Goal: Task Accomplishment & Management: Manage account settings

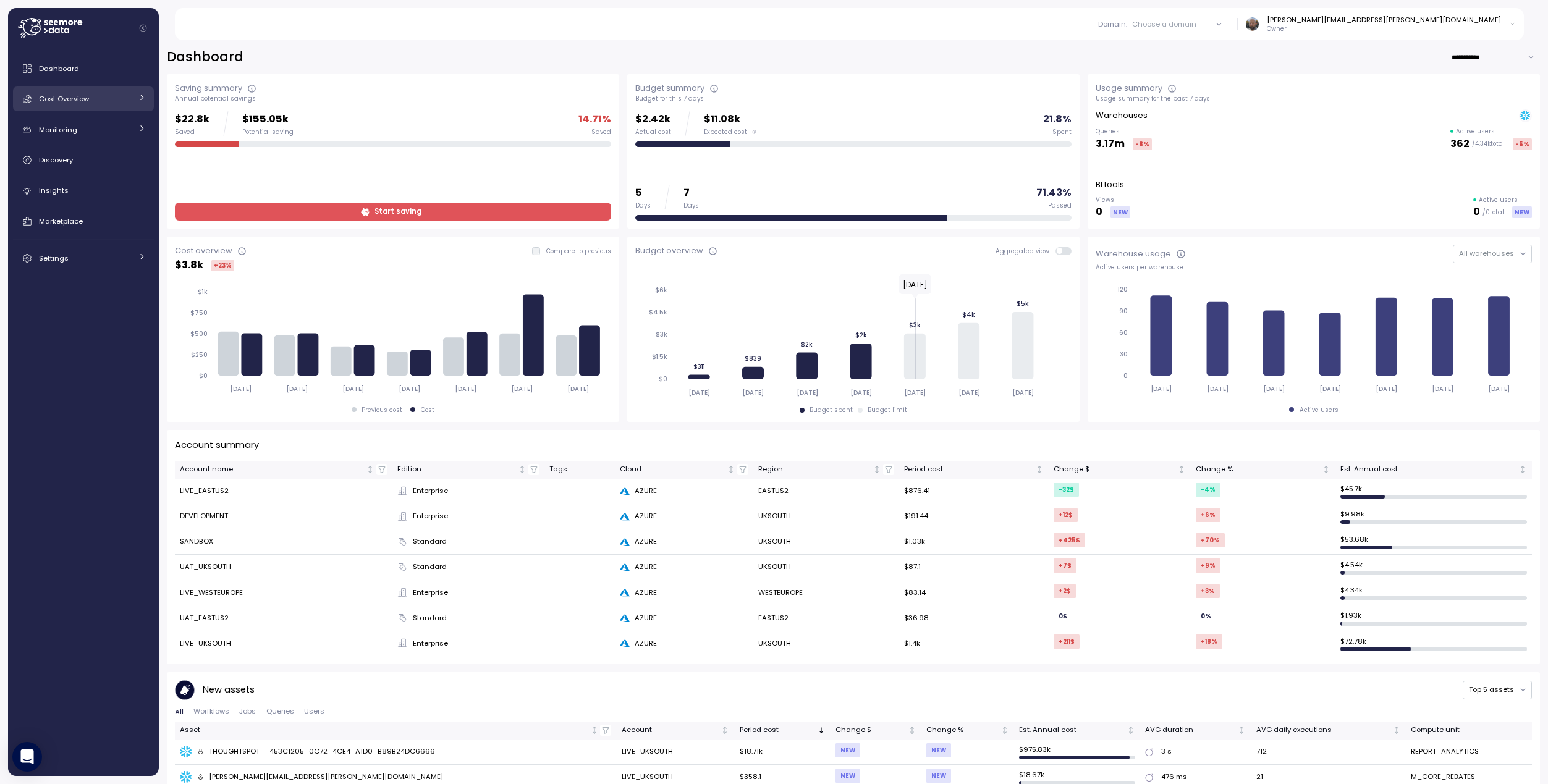
click at [82, 96] on span "Cost Overview" at bounding box center [64, 99] width 50 height 10
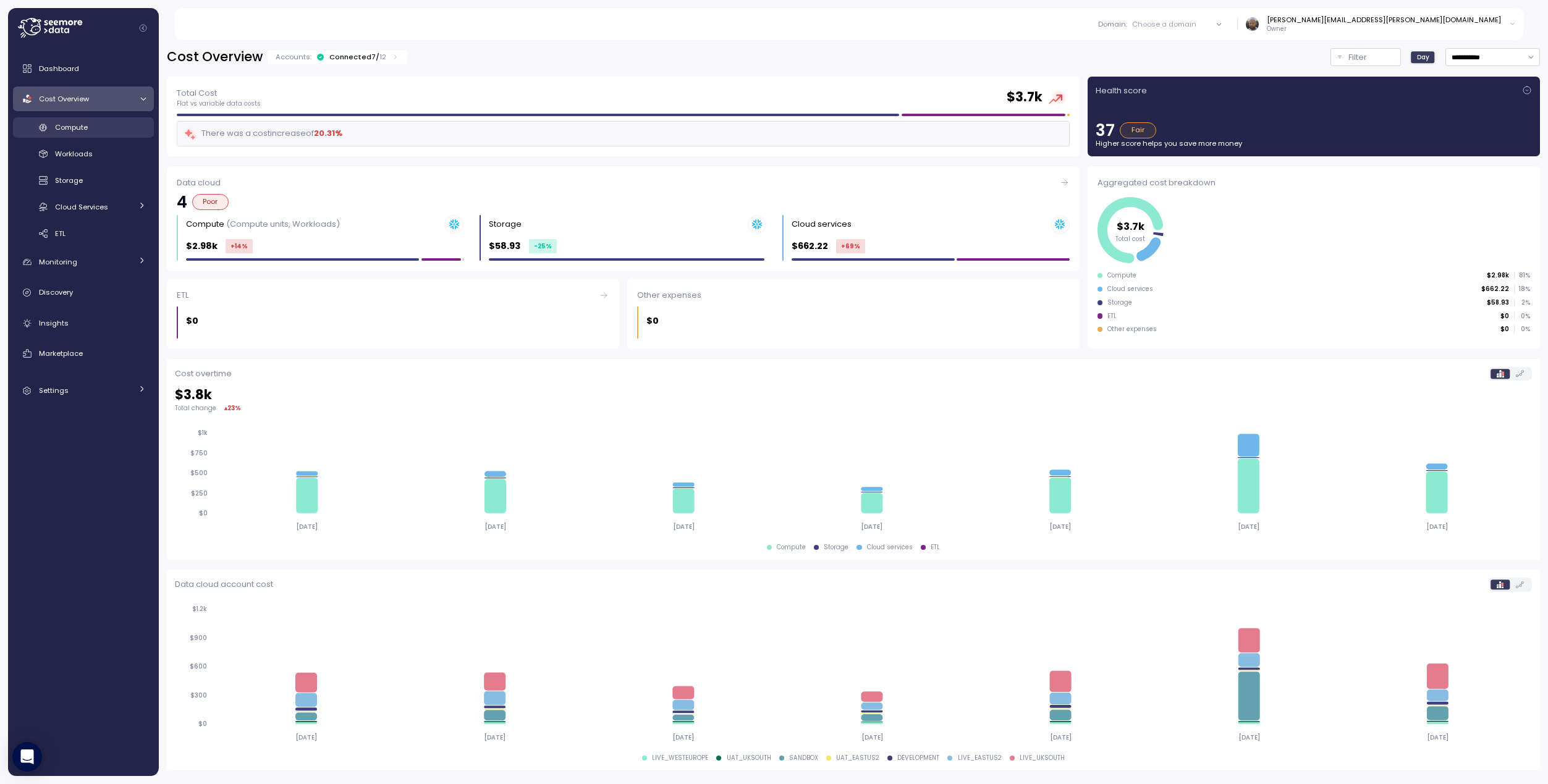
click at [85, 124] on span "Compute" at bounding box center [72, 127] width 33 height 10
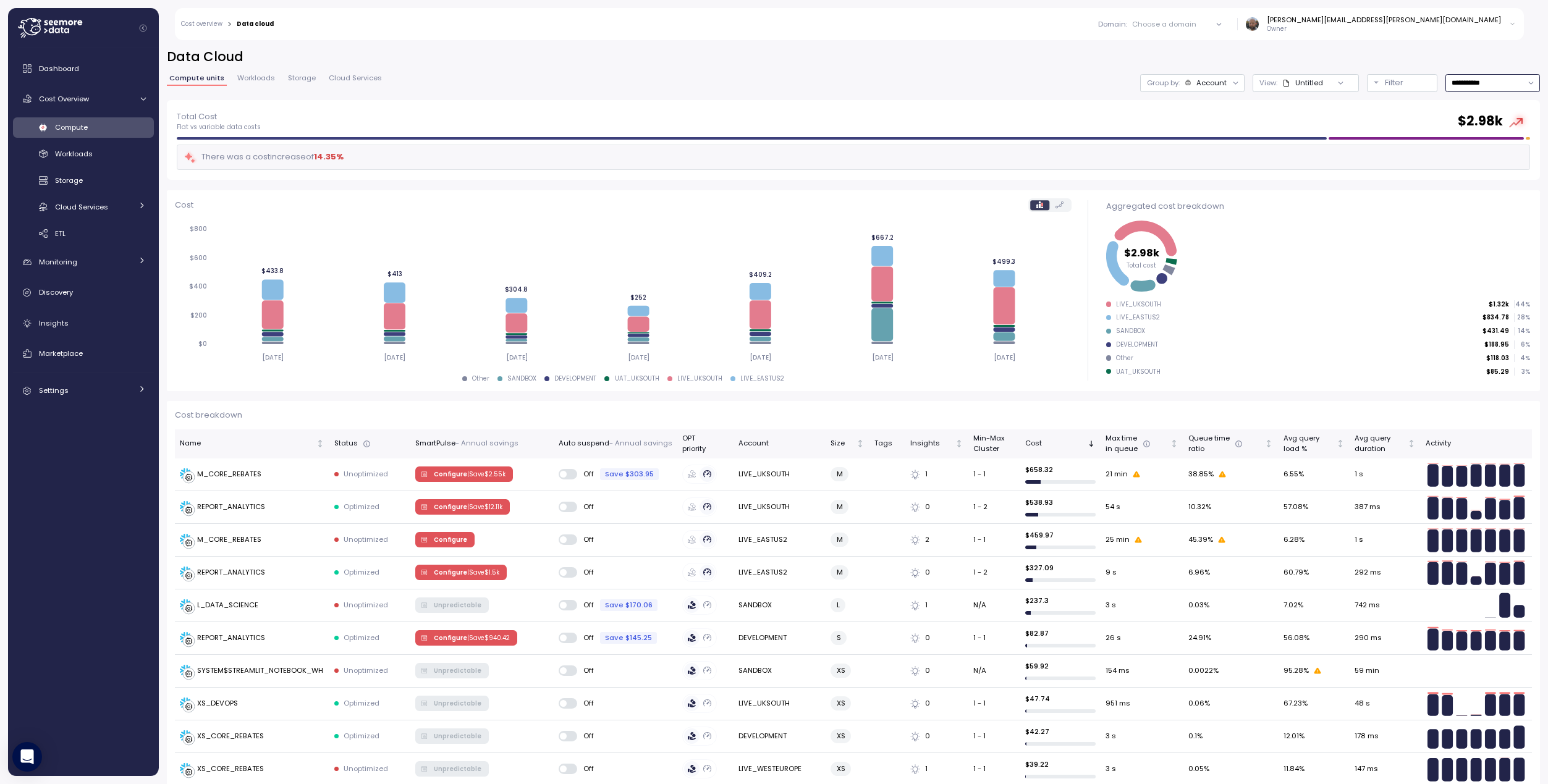
click at [1472, 86] on input "**********" at bounding box center [1492, 83] width 94 height 18
click at [1453, 171] on div "Last 30 days" at bounding box center [1472, 172] width 60 height 10
type input "**********"
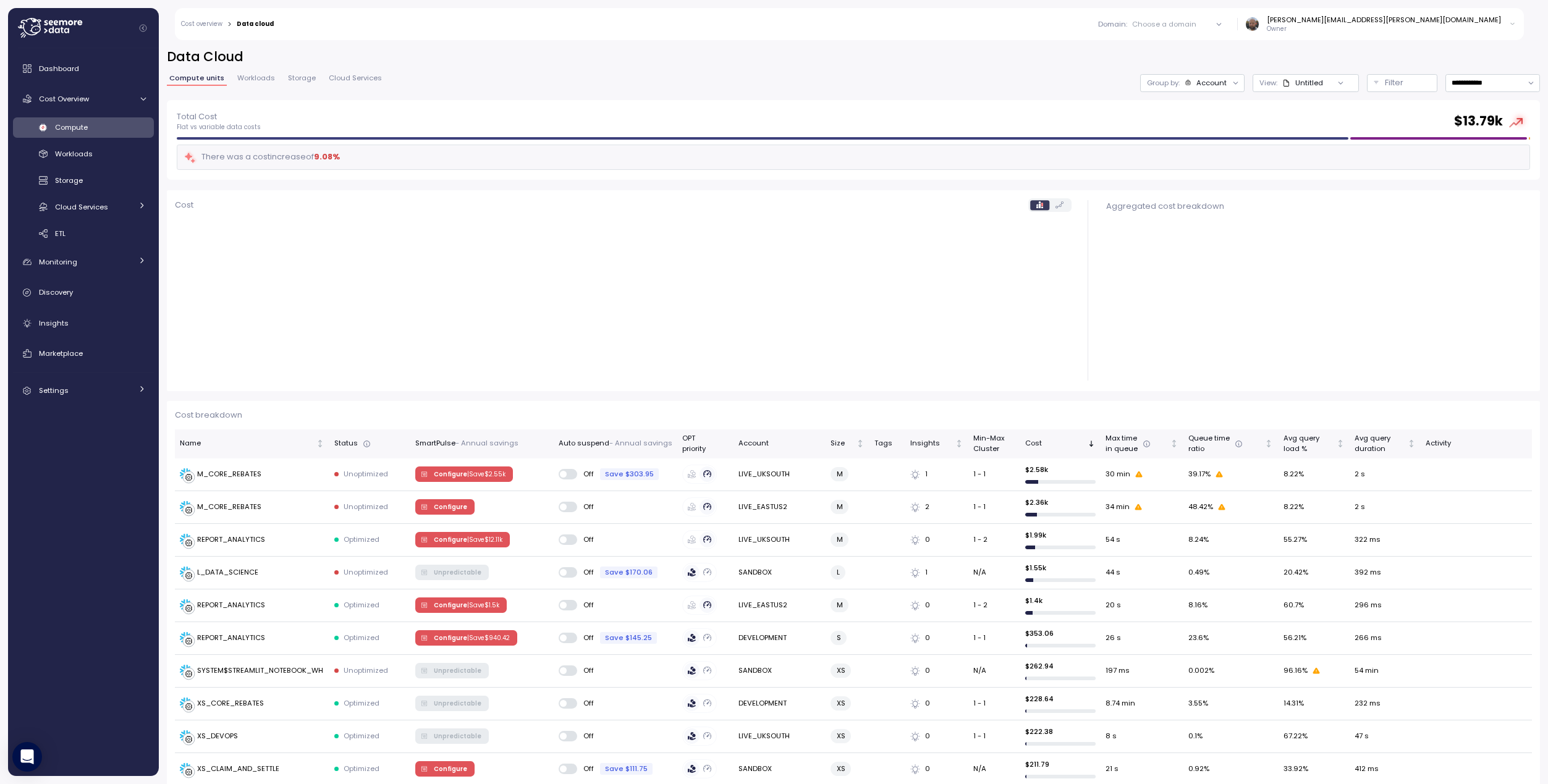
click at [274, 82] on link "Workloads" at bounding box center [256, 80] width 43 height 11
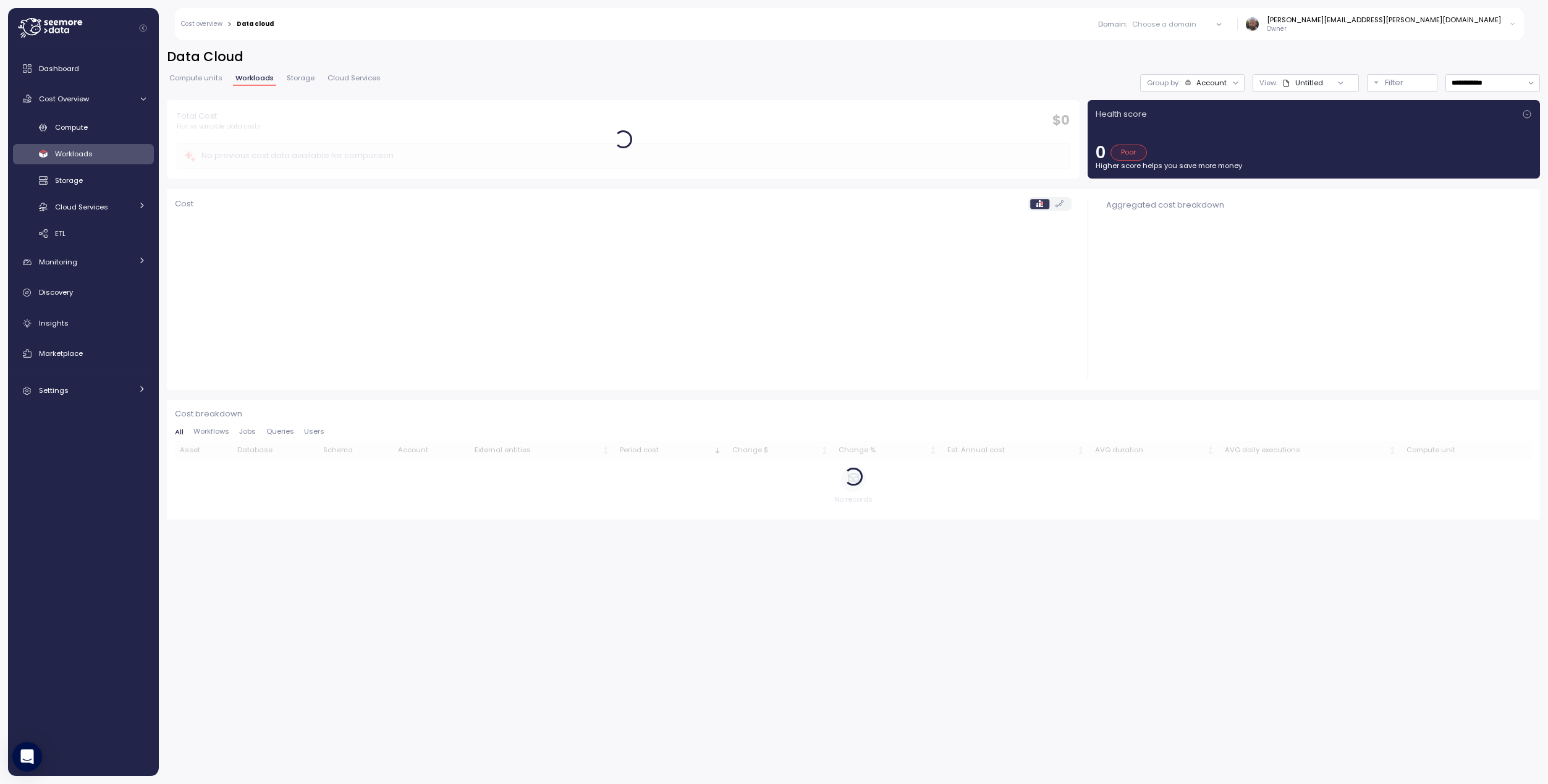
click at [184, 79] on span "Compute units" at bounding box center [196, 79] width 53 height 7
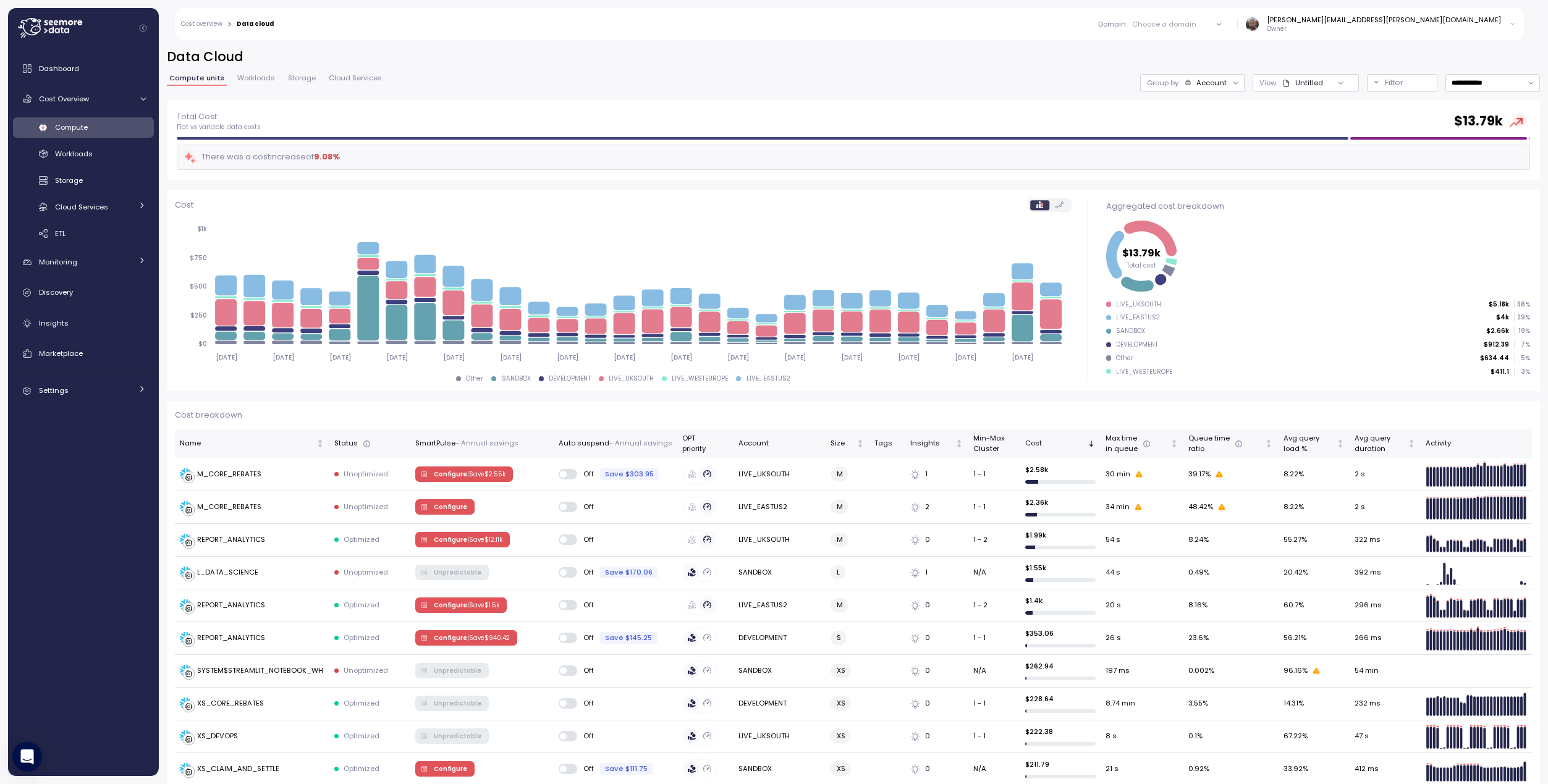
click at [262, 79] on span "Workloads" at bounding box center [256, 79] width 38 height 7
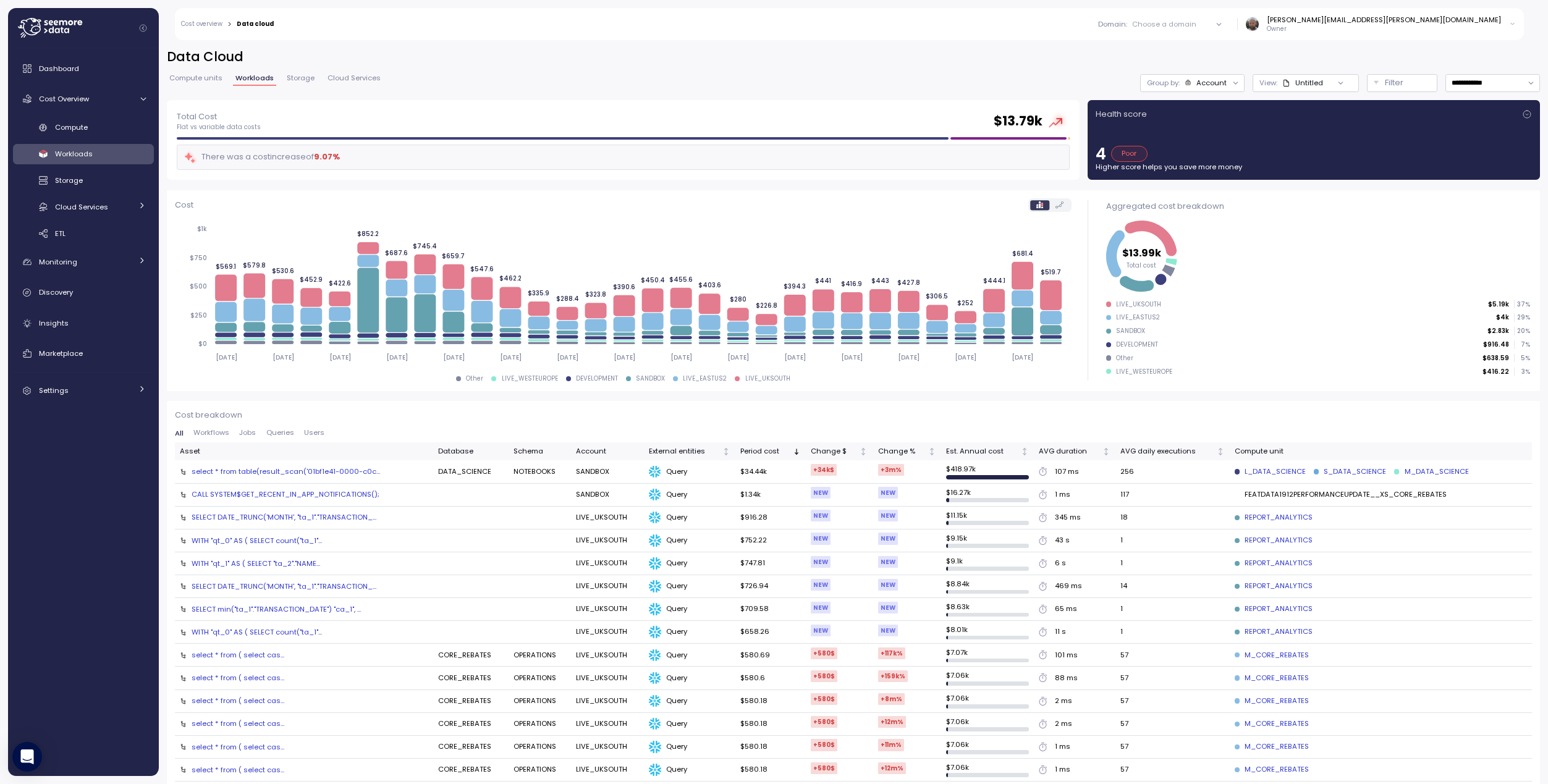
click at [598, 648] on td "LIVE_UKSOUTH" at bounding box center [608, 655] width 73 height 23
click at [259, 652] on div "select * from ( select cas..." at bounding box center [238, 655] width 93 height 10
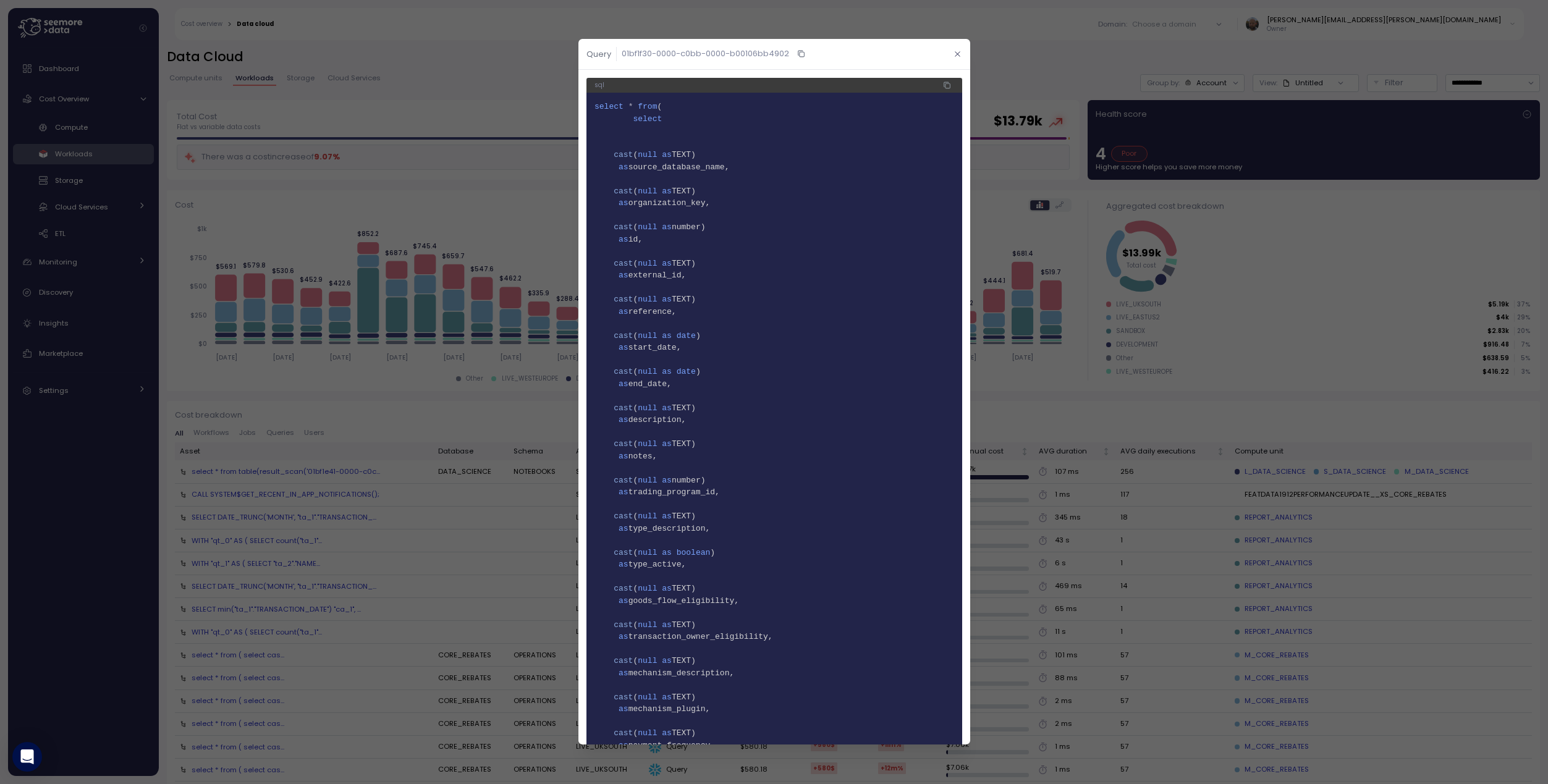
click at [955, 54] on icon "button" at bounding box center [957, 54] width 5 height 5
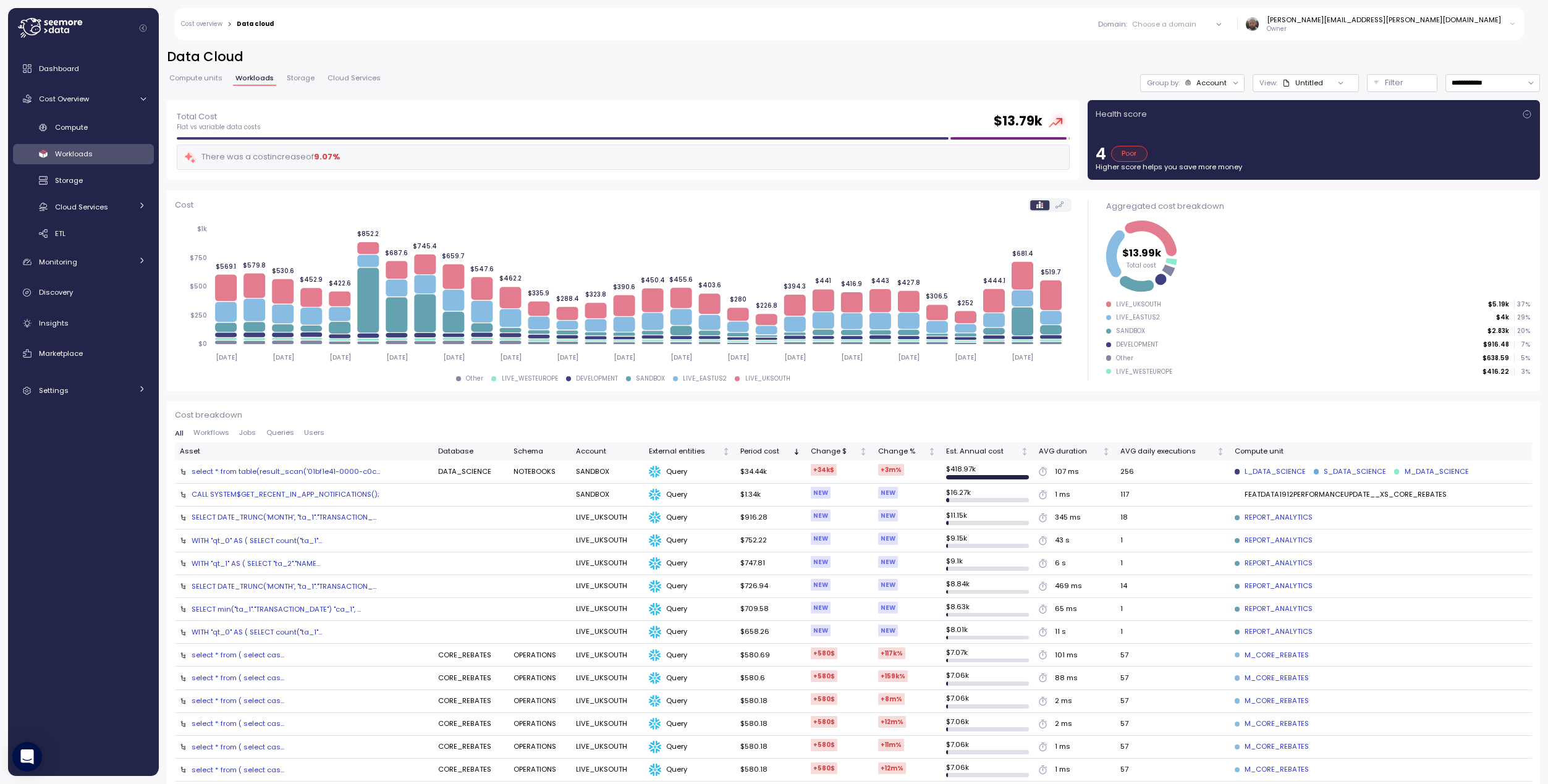
scroll to position [292, 0]
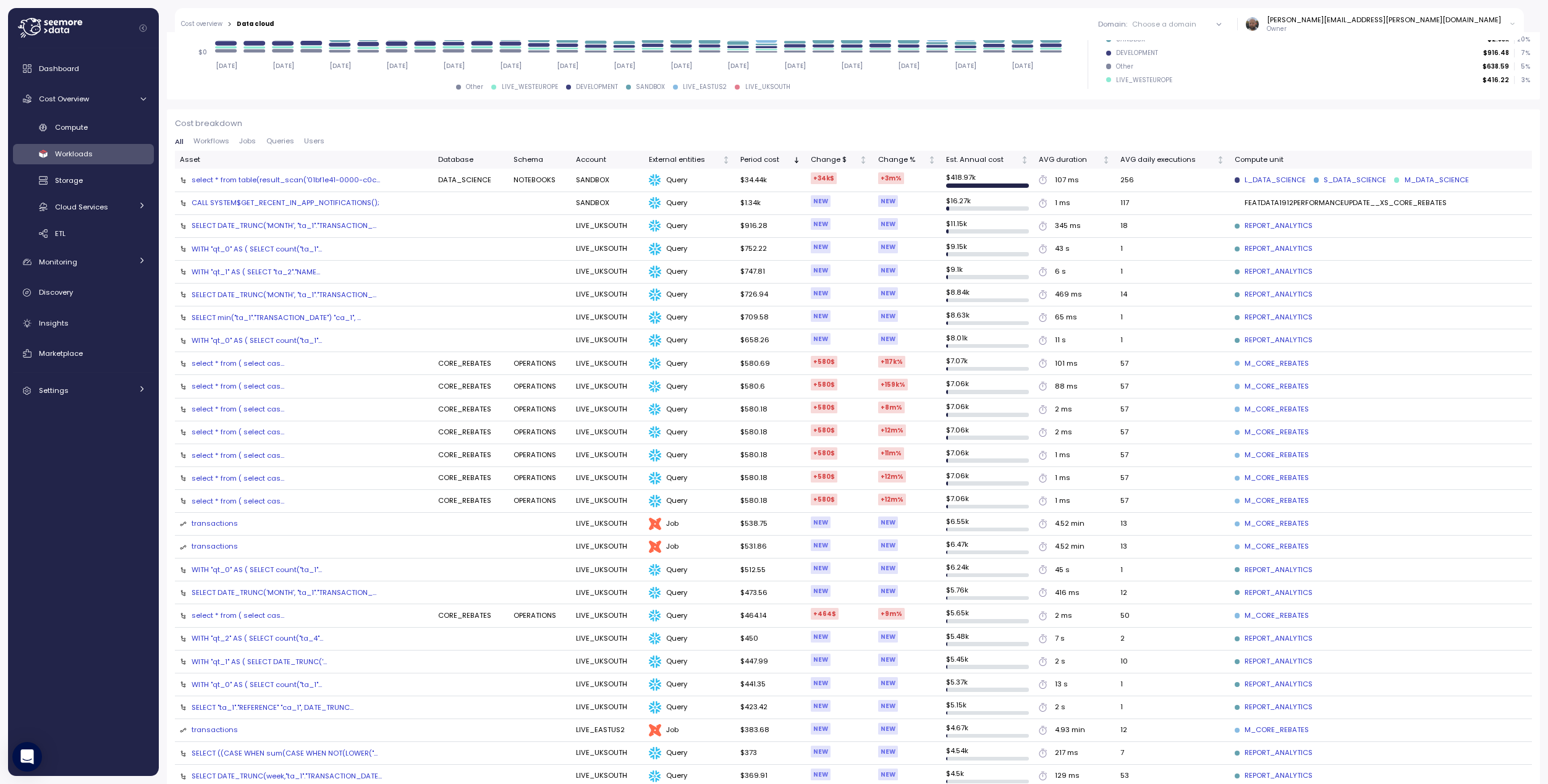
click at [1260, 541] on div "M_CORE_REBATES" at bounding box center [1272, 547] width 74 height 11
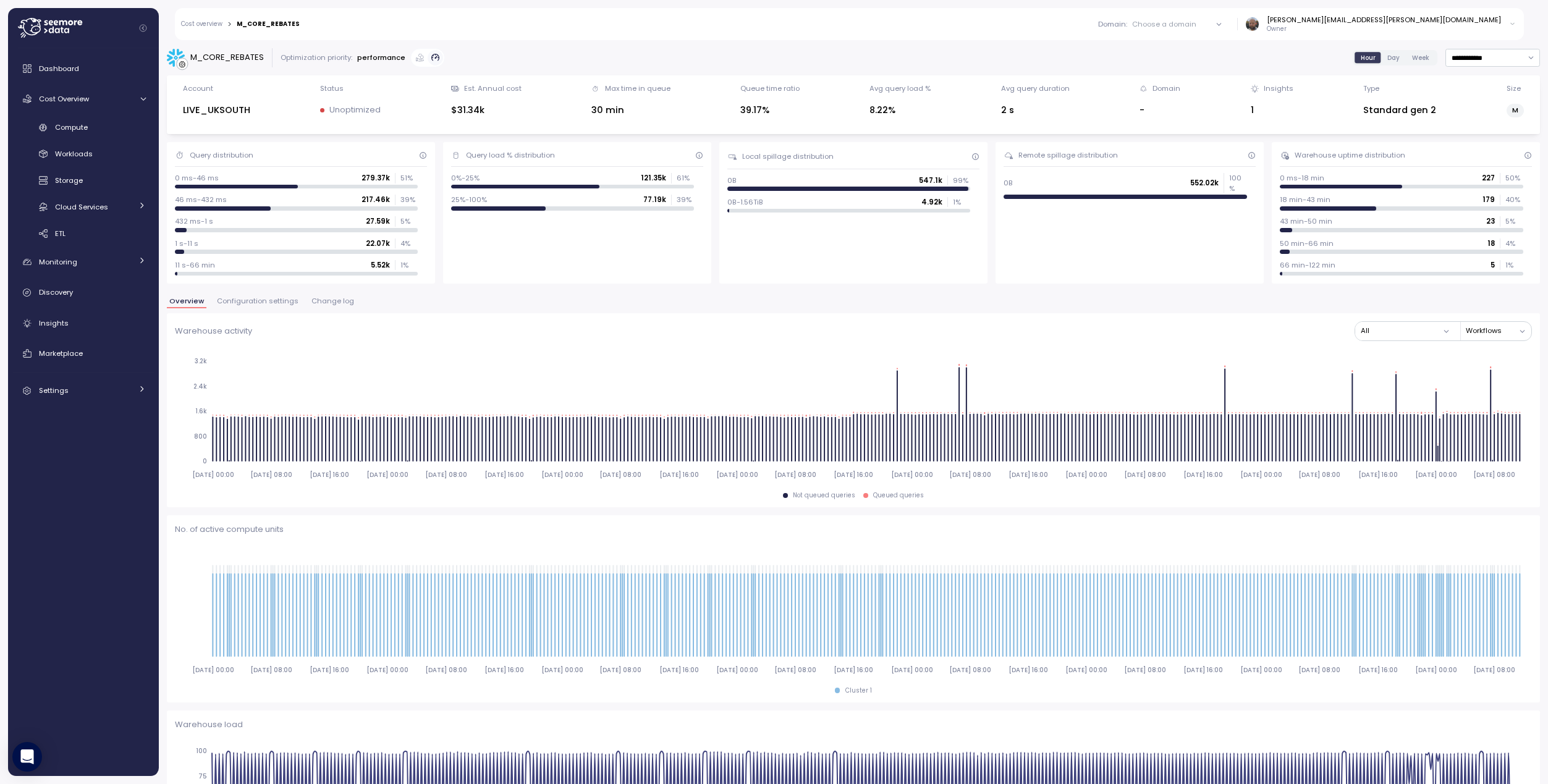
click at [1387, 57] on span "Day" at bounding box center [1393, 57] width 12 height 9
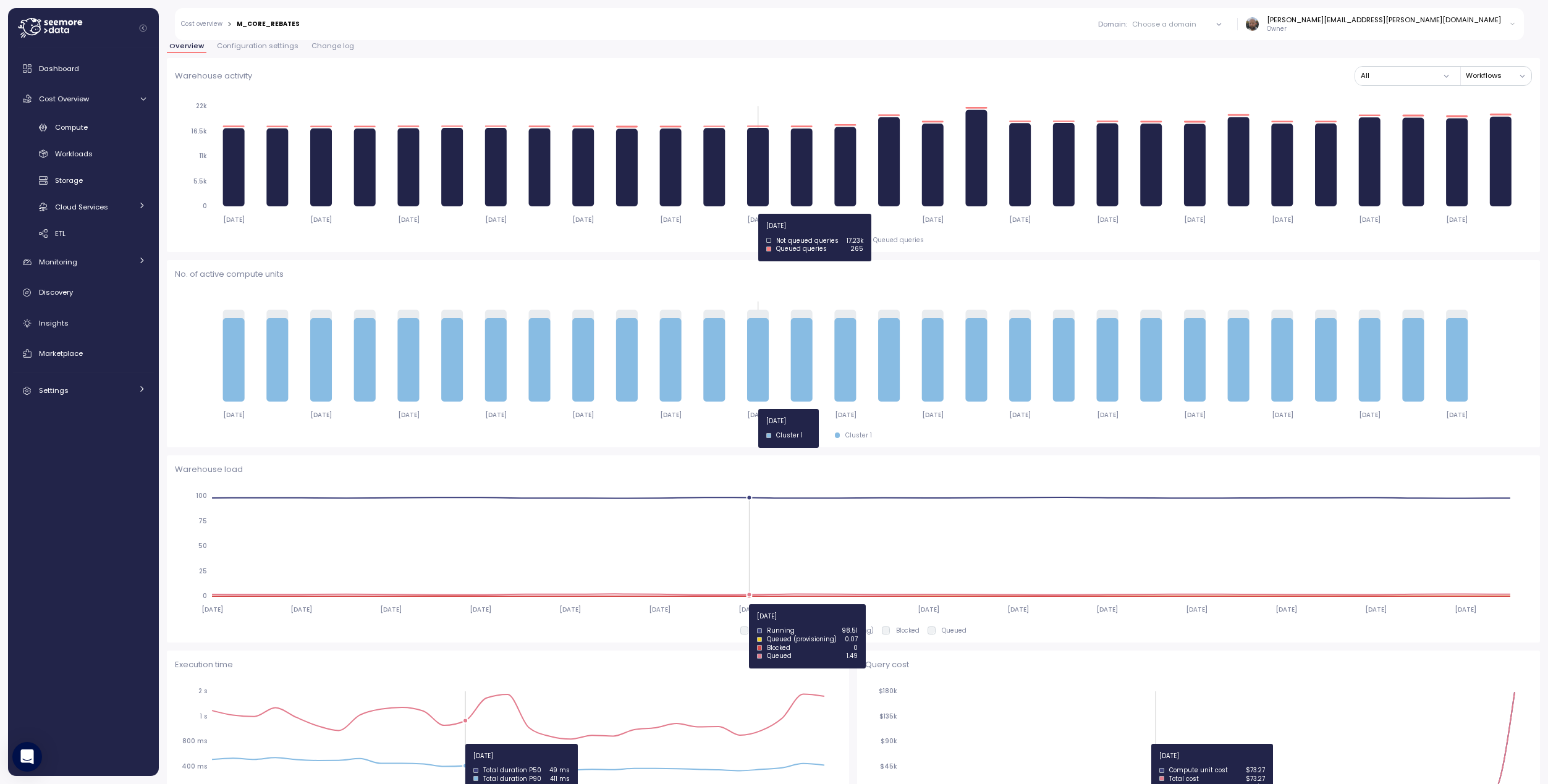
scroll to position [182, 0]
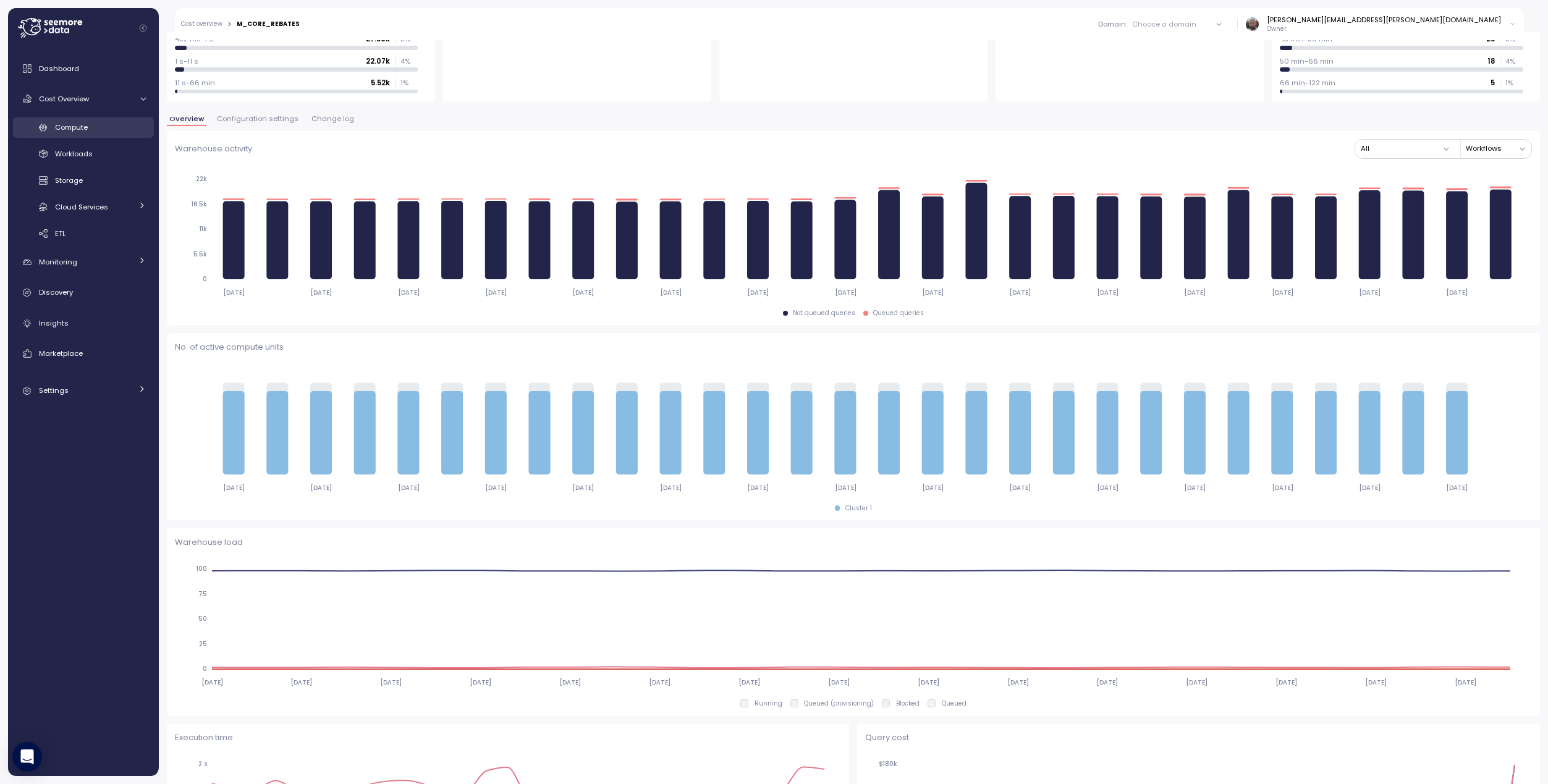
click at [69, 134] on link "Compute" at bounding box center [83, 127] width 141 height 21
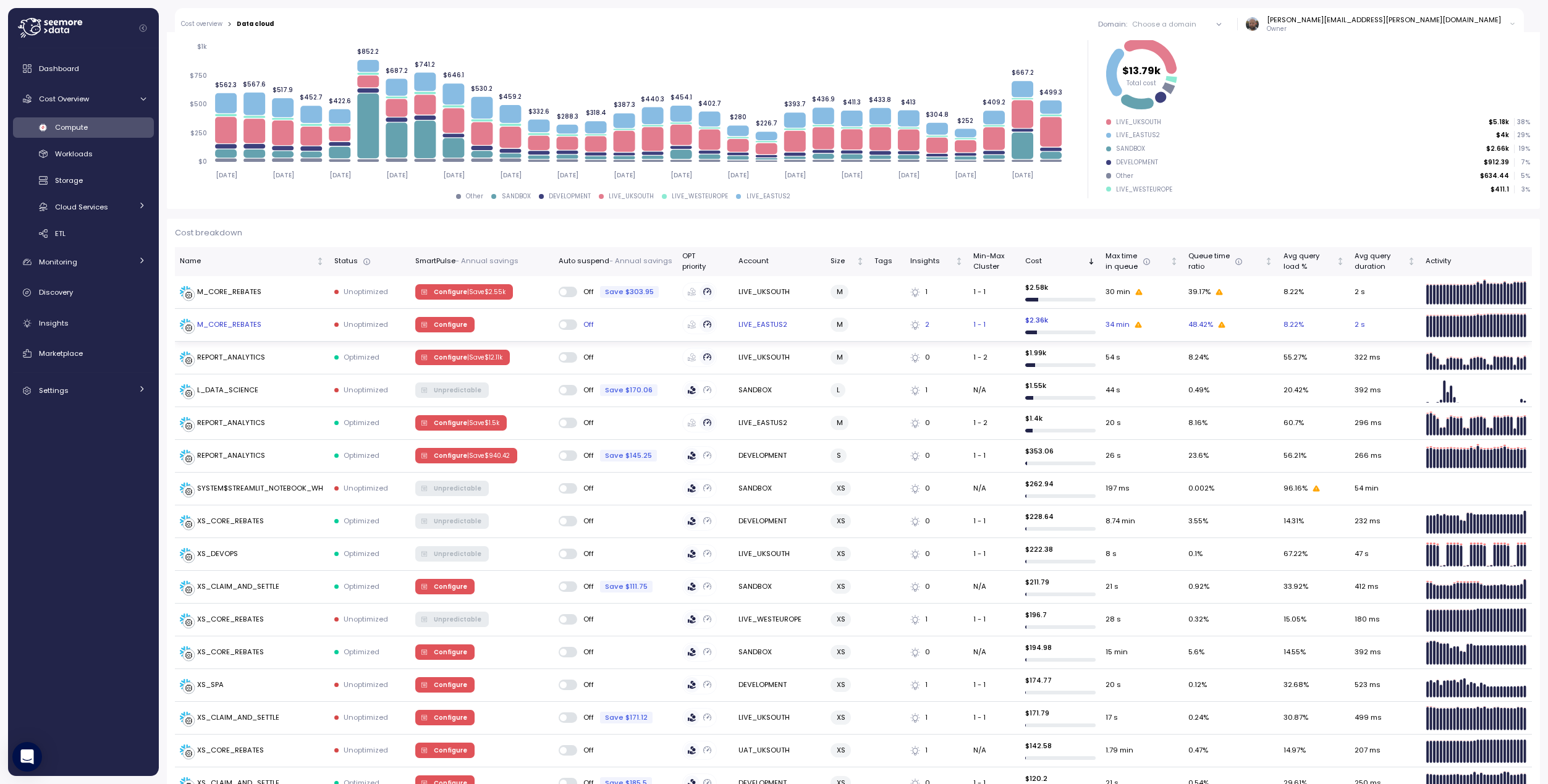
click at [444, 326] on span "Configure" at bounding box center [450, 324] width 34 height 14
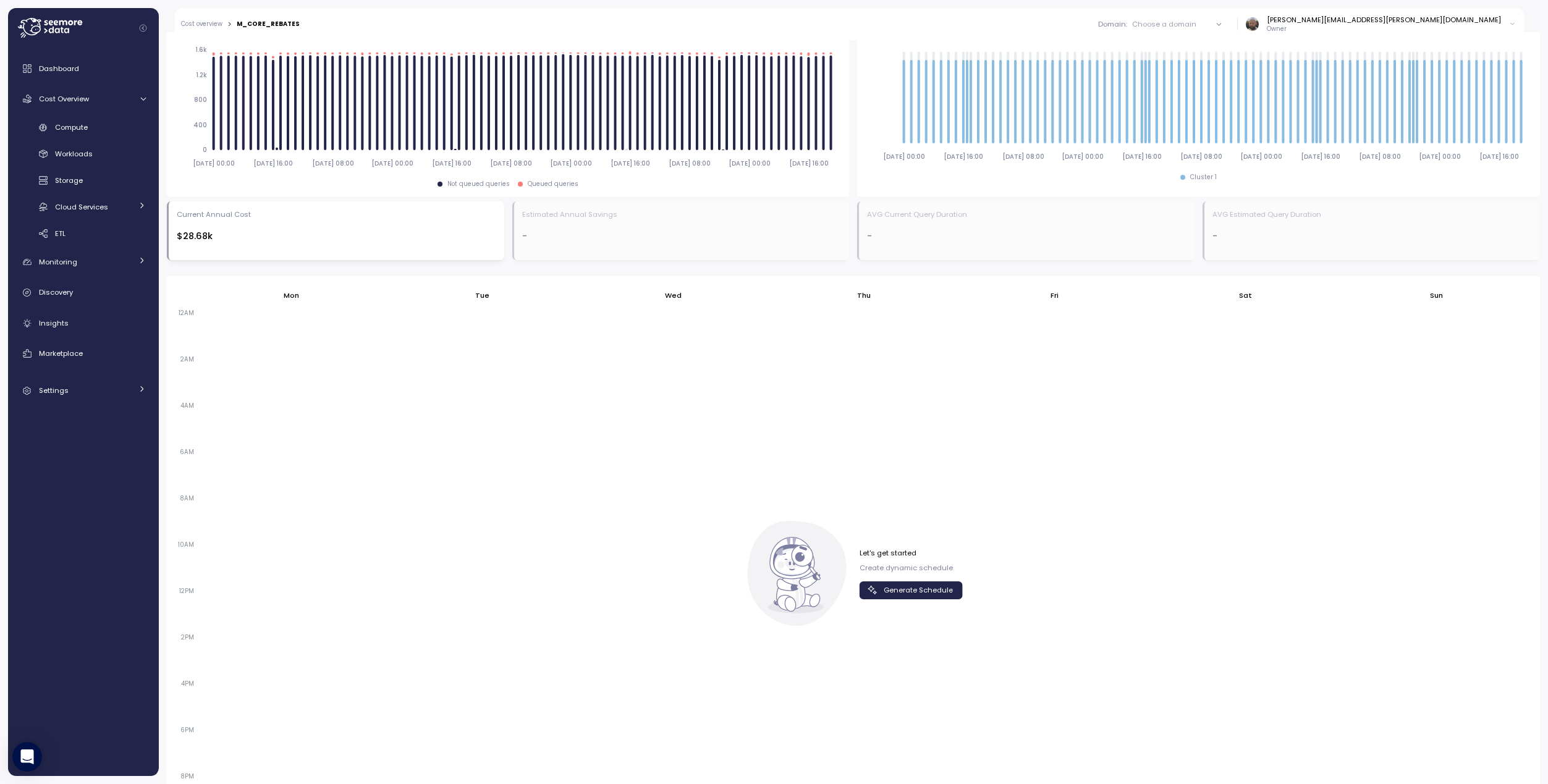
scroll to position [620, 0]
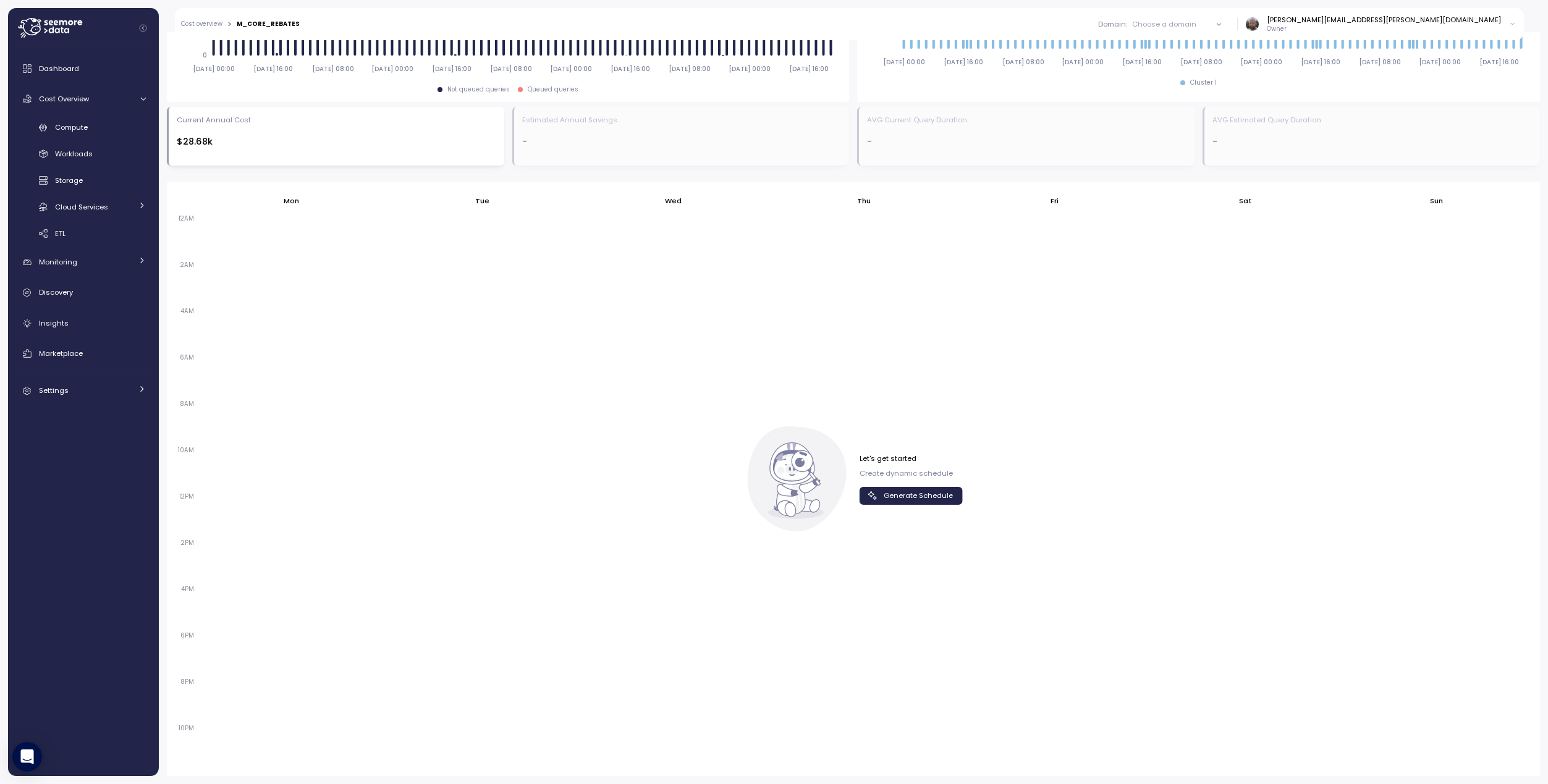
click at [940, 501] on span "Generate Schedule" at bounding box center [918, 495] width 69 height 16
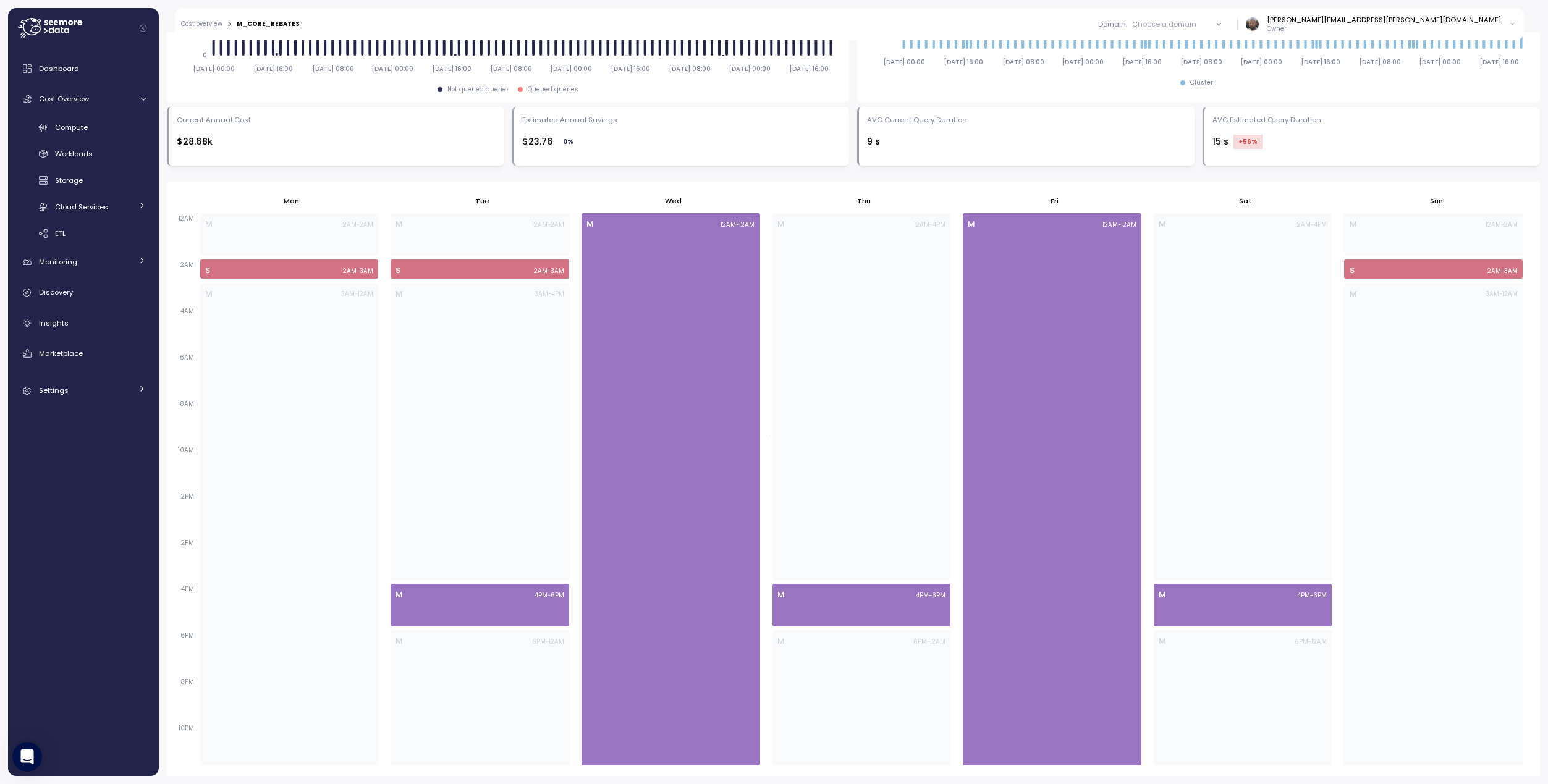
click at [938, 175] on div "Enable dynamic scheduling to auto-adjust based on workload demand. If no change…" at bounding box center [853, 316] width 1373 height 918
click at [87, 129] on span "Compute" at bounding box center [72, 127] width 33 height 10
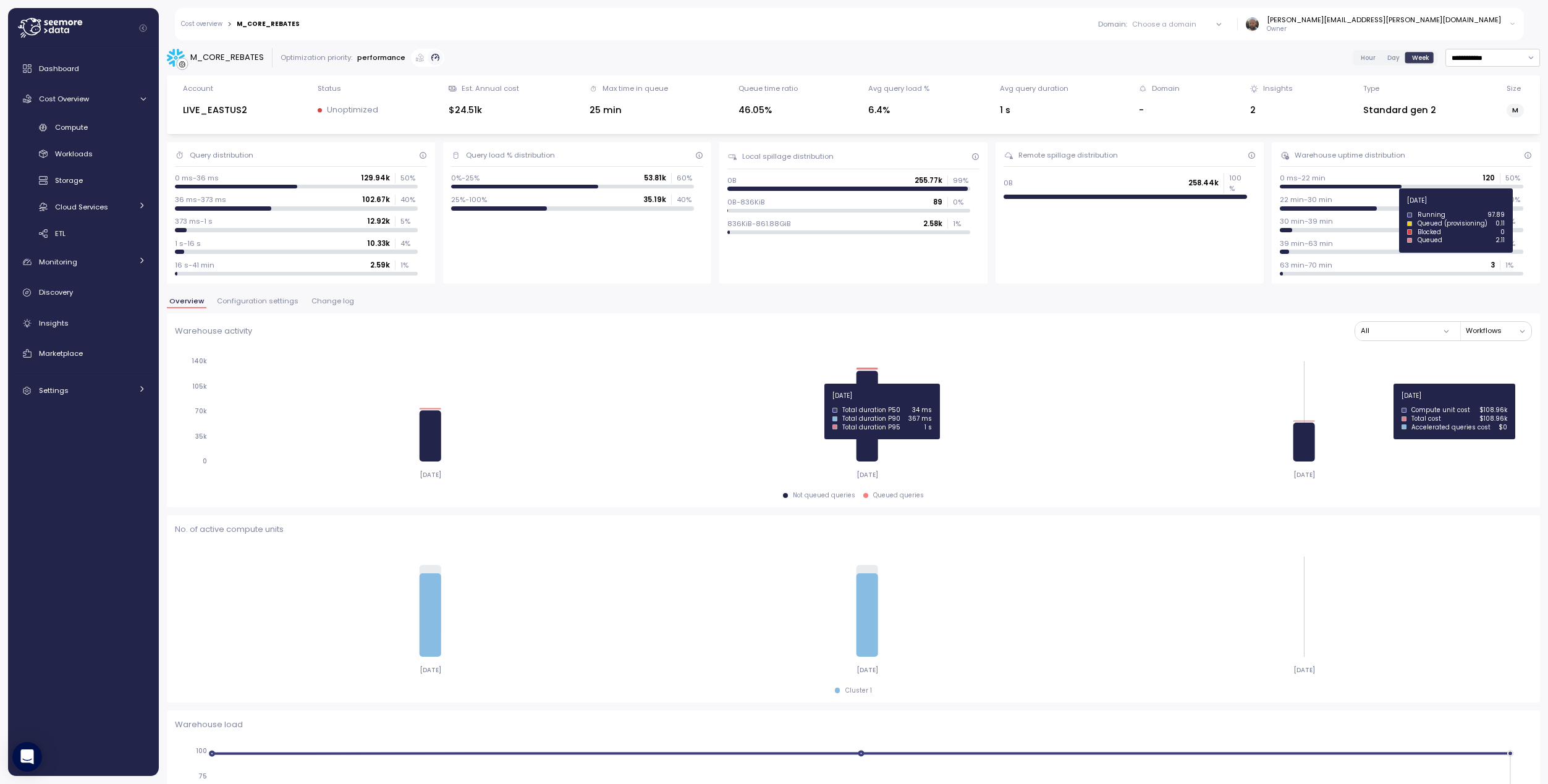
scroll to position [612, 0]
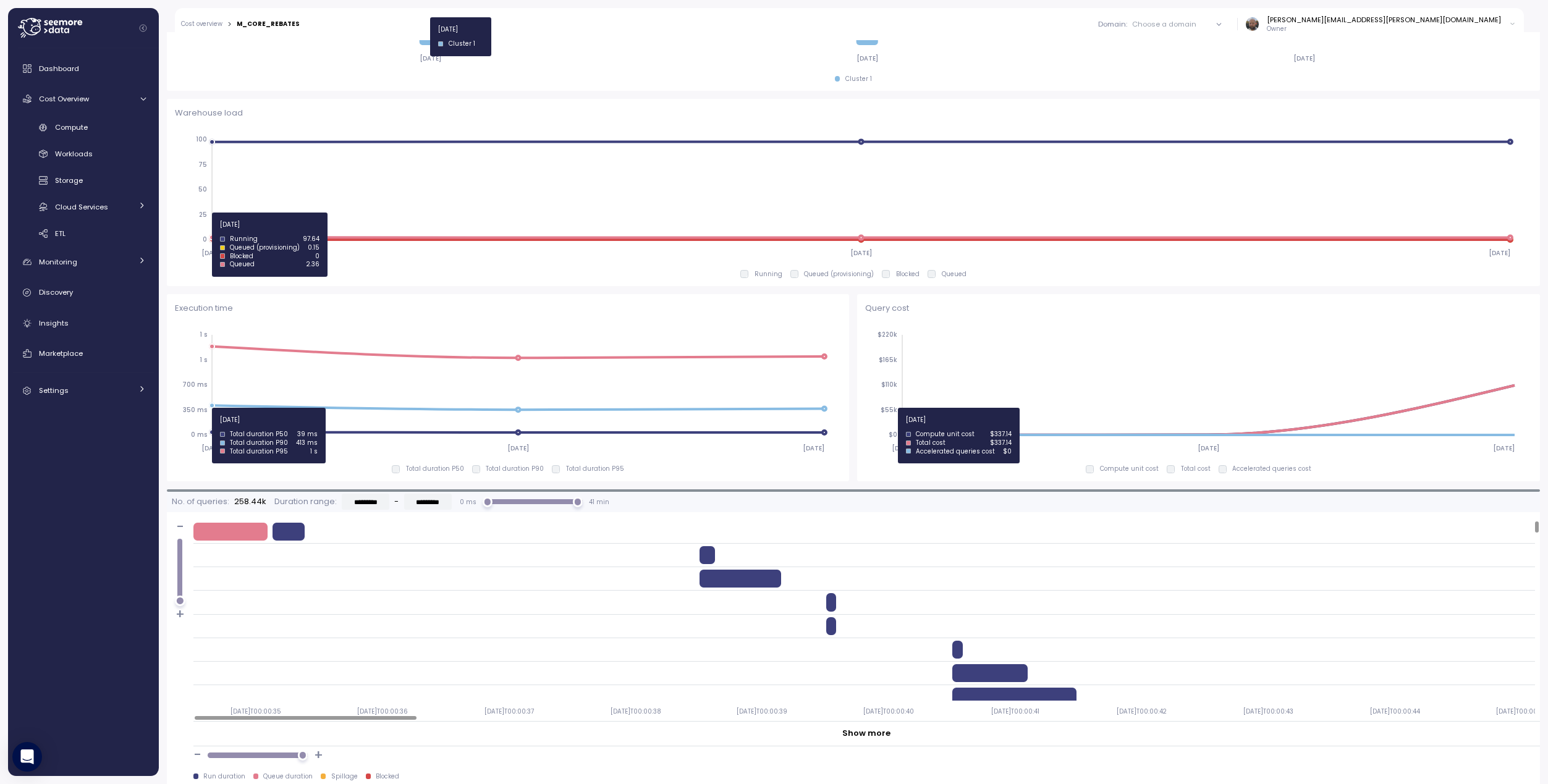
click at [1003, 407] on icon "[DATE] [DATE] [DATE] $0 $55k $110k $165k $220k" at bounding box center [1196, 391] width 662 height 137
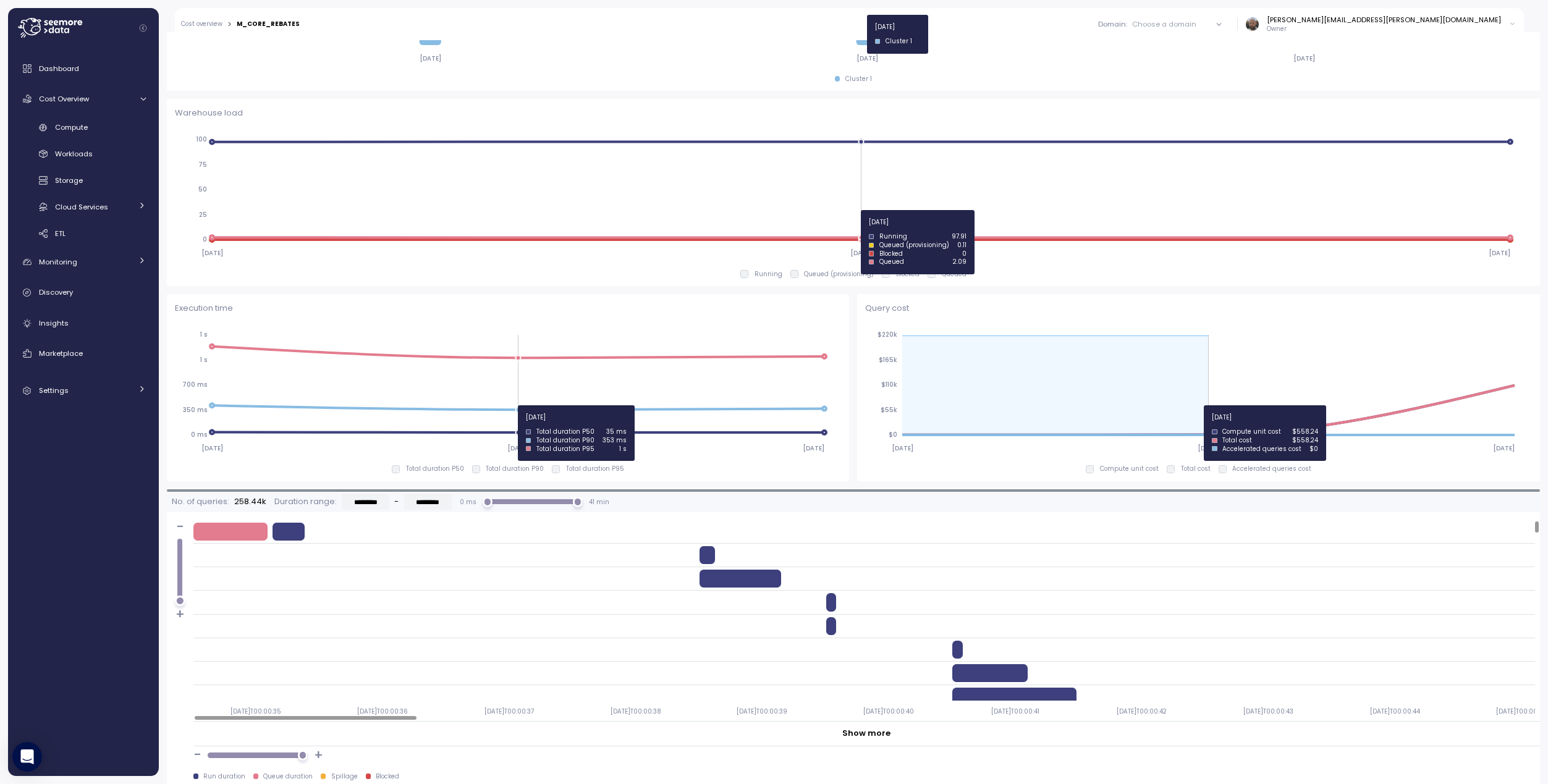
click at [1272, 404] on icon "[DATE] [DATE] [DATE] $0 $55k $110k $165k $220k" at bounding box center [1196, 391] width 662 height 137
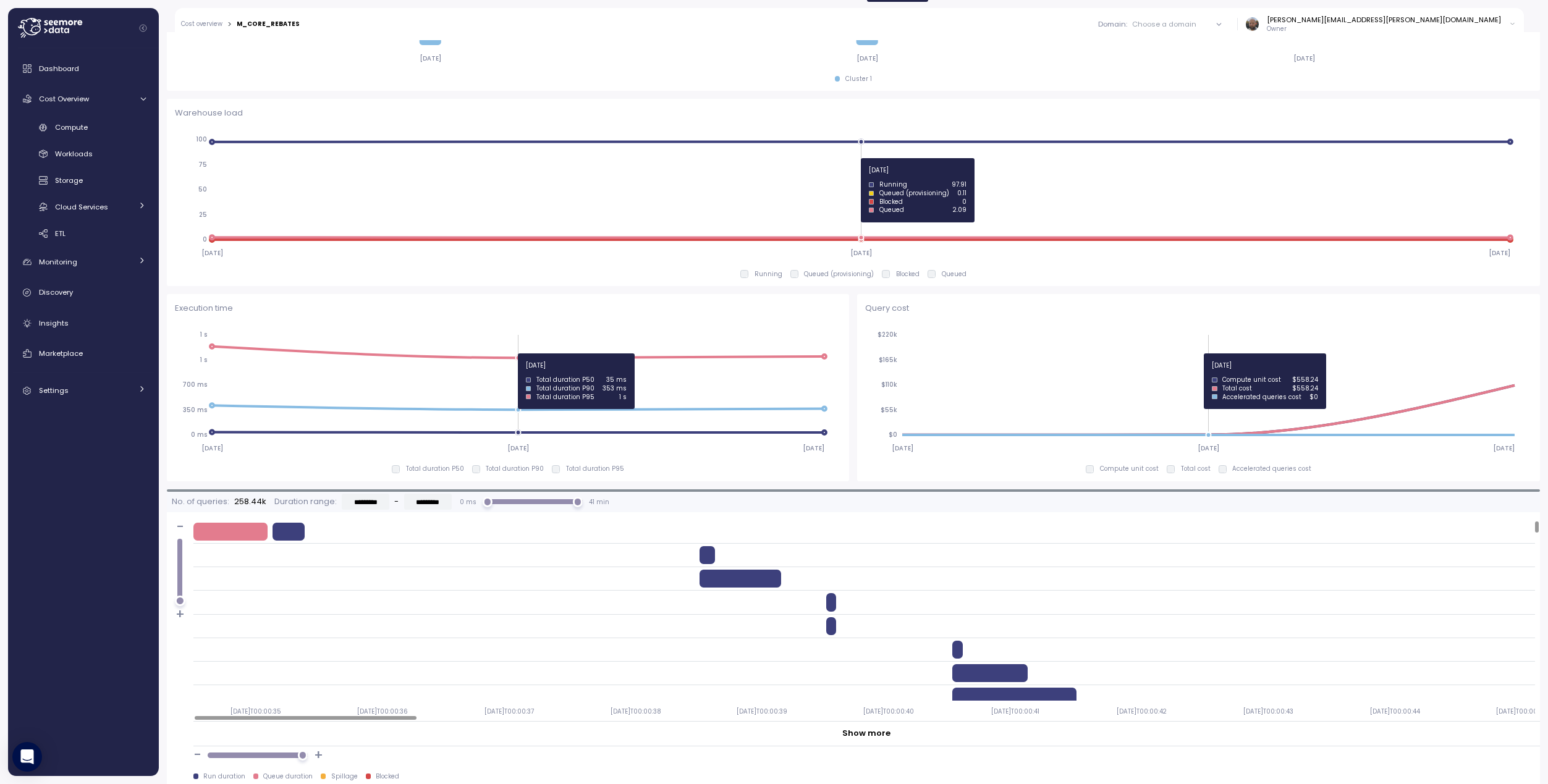
click at [1246, 353] on icon "[DATE] [DATE] [DATE] $0 $55k $110k $165k $220k" at bounding box center [1196, 391] width 662 height 137
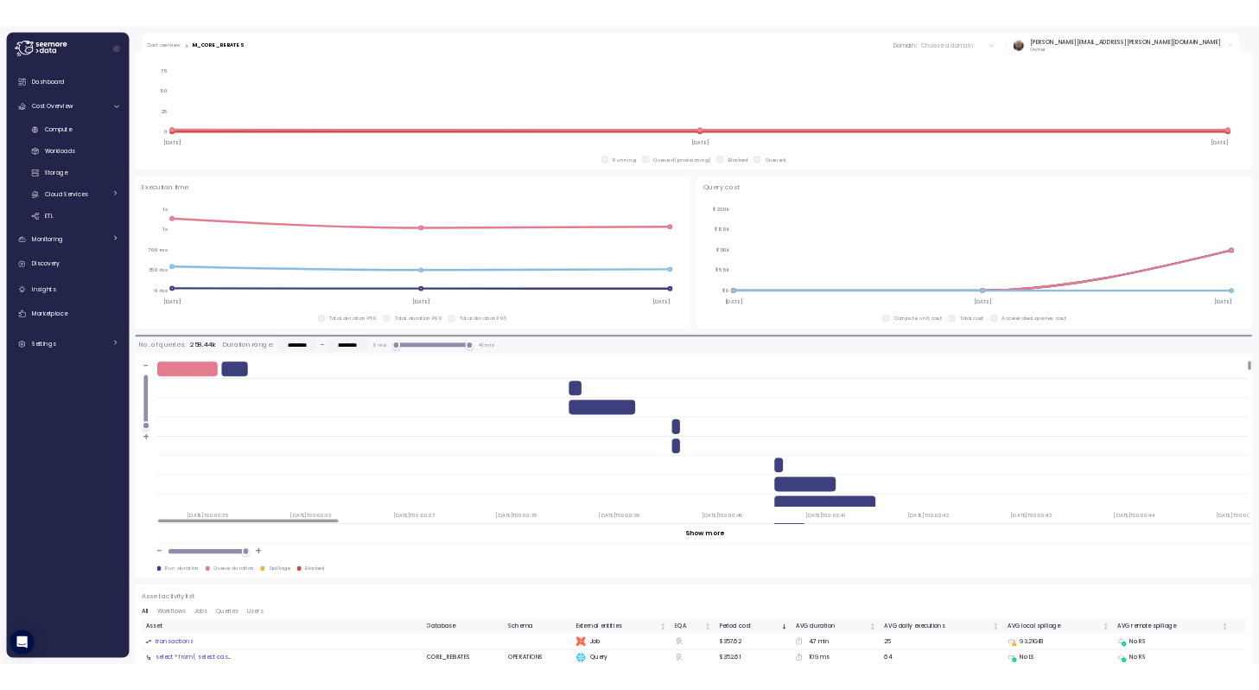
scroll to position [652, 0]
